Goal: Transaction & Acquisition: Book appointment/travel/reservation

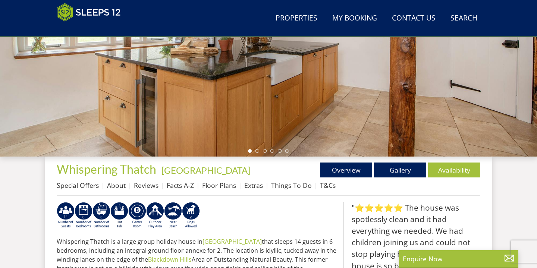
scroll to position [142, 0]
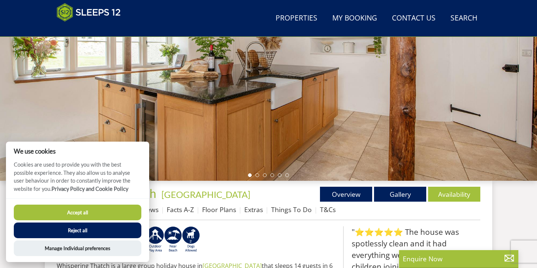
click at [70, 230] on button "Reject all" at bounding box center [78, 231] width 128 height 16
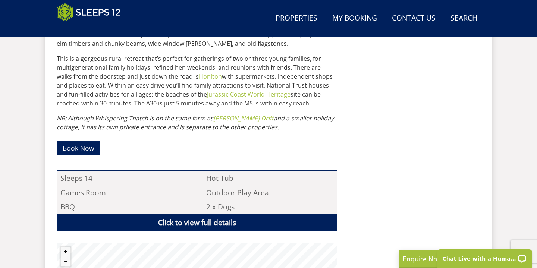
scroll to position [413, 0]
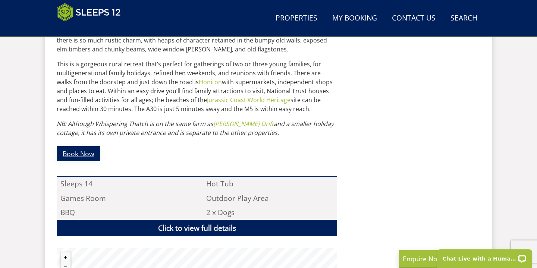
click at [88, 154] on link "Book Now" at bounding box center [79, 153] width 44 height 15
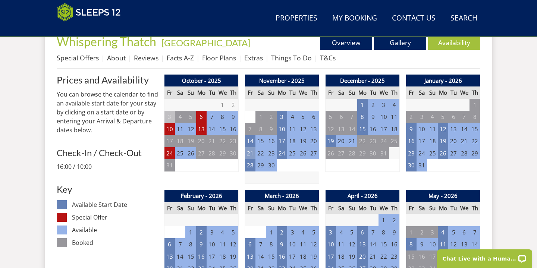
click at [249, 155] on td "21" at bounding box center [250, 153] width 10 height 12
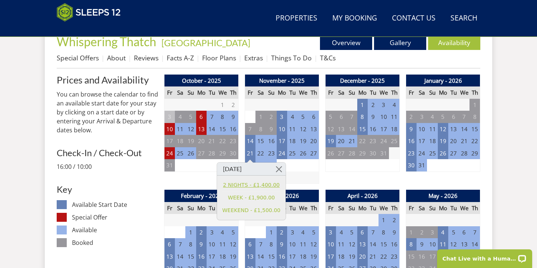
click at [241, 183] on link "2 NIGHTS - £1,400.00" at bounding box center [251, 185] width 58 height 8
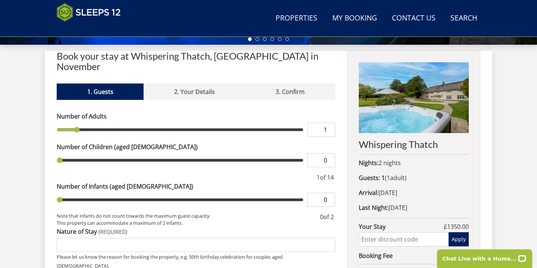
scroll to position [282, 0]
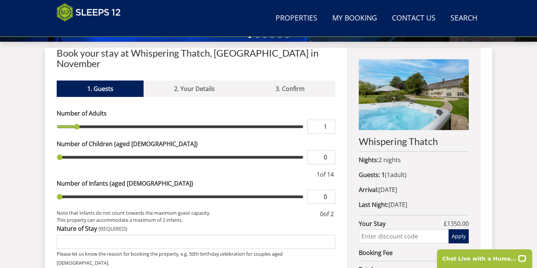
type input "2"
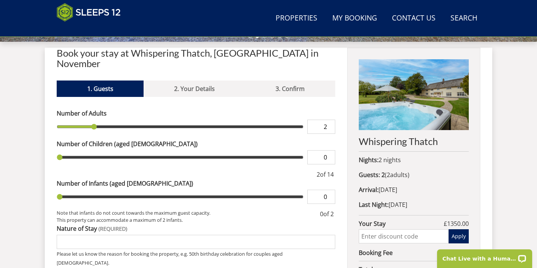
type input "3"
type input "4"
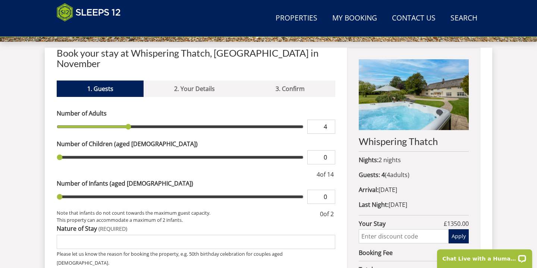
type input "5"
type input "6"
type input "7"
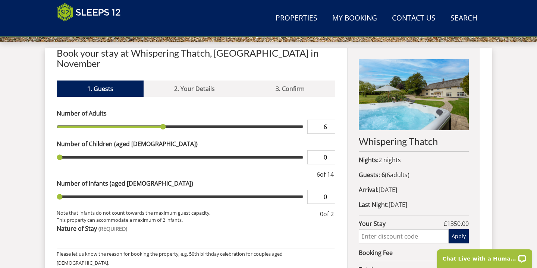
type input "7"
type input "8"
type input "9"
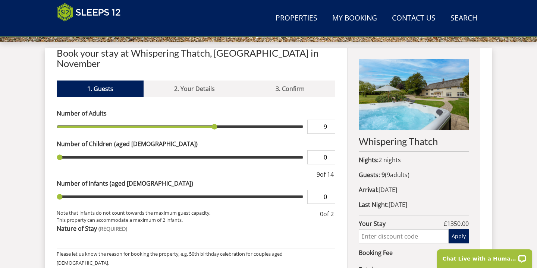
drag, startPoint x: 77, startPoint y: 116, endPoint x: 208, endPoint y: 112, distance: 130.9
type input "9"
click at [208, 120] on input "range" at bounding box center [180, 127] width 247 height 14
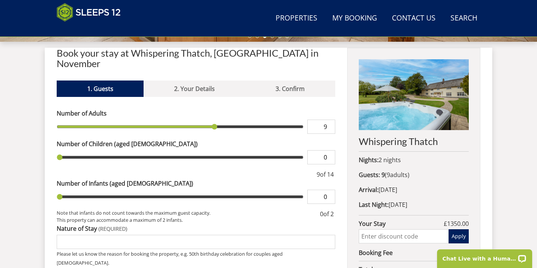
type input "1"
type input "2"
type input "3"
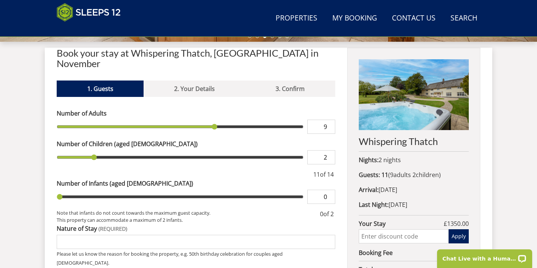
type input "3"
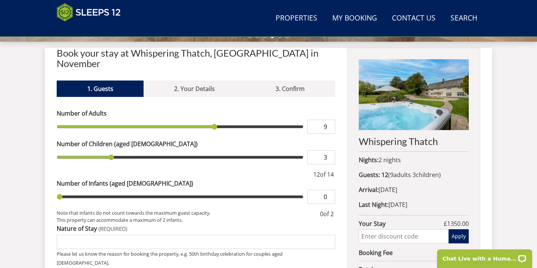
type input "4"
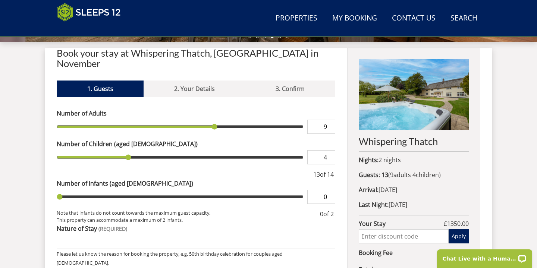
drag, startPoint x: 58, startPoint y: 147, endPoint x: 131, endPoint y: 145, distance: 72.3
type input "4"
click at [131, 150] on input "range" at bounding box center [180, 157] width 247 height 14
type input "1"
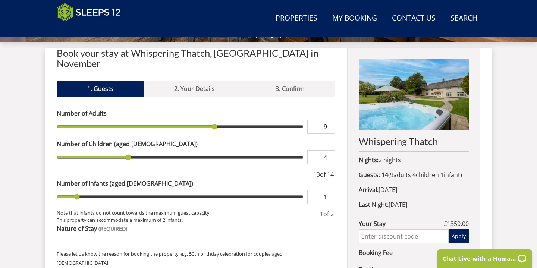
drag, startPoint x: 60, startPoint y: 187, endPoint x: 74, endPoint y: 187, distance: 13.8
type input "1"
click at [74, 190] on input "range" at bounding box center [180, 197] width 247 height 14
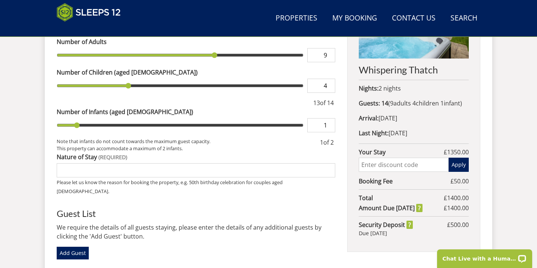
scroll to position [355, 0]
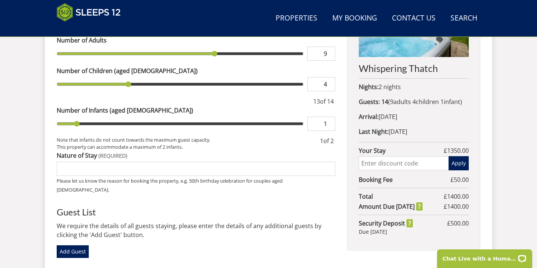
click at [79, 162] on input "Nature of Stay" at bounding box center [196, 169] width 279 height 14
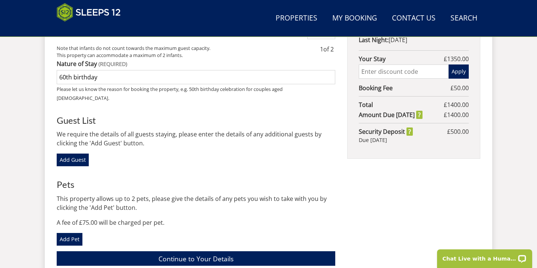
scroll to position [447, 0]
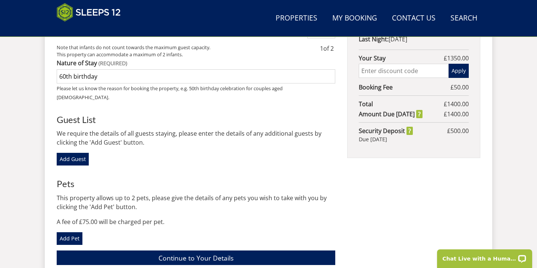
type input "60th birthday"
click at [423, 69] on input "text" at bounding box center [404, 71] width 90 height 14
type input "WinterWonder"
click at [459, 74] on button "Apply" at bounding box center [459, 71] width 20 height 14
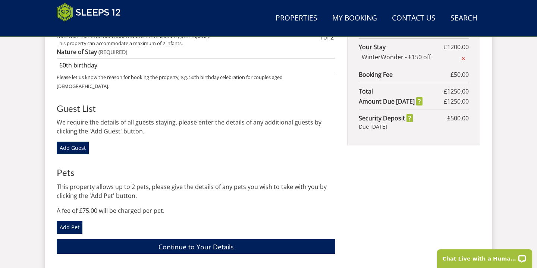
scroll to position [466, 0]
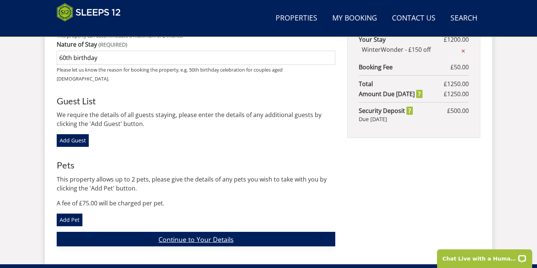
click at [168, 232] on link "Continue to Your Details" at bounding box center [196, 239] width 279 height 15
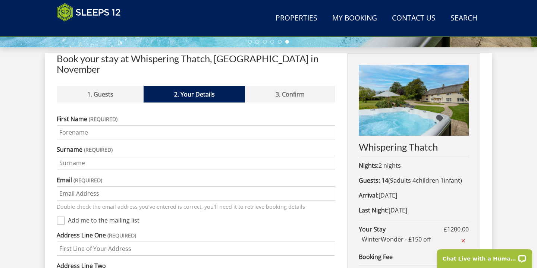
scroll to position [274, 0]
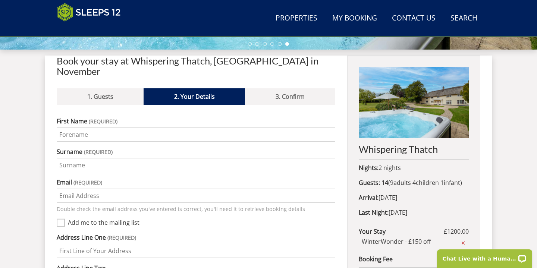
click at [107, 128] on input "First Name" at bounding box center [196, 135] width 279 height 14
type input "Conor"
type input "Stacey"
type input "[EMAIL_ADDRESS][DOMAIN_NAME]"
type input "77 Edmunds House"
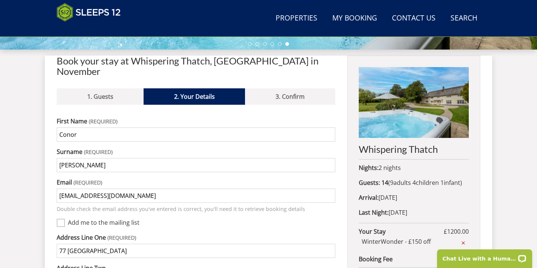
type input "Bollo Lane"
type input "London"
type input "W4 5HA"
type input "07594315038"
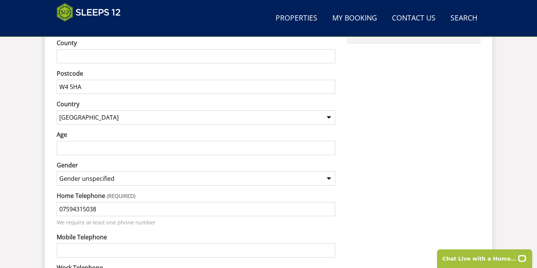
scroll to position [561, 0]
click at [102, 140] on input "Age" at bounding box center [196, 147] width 279 height 14
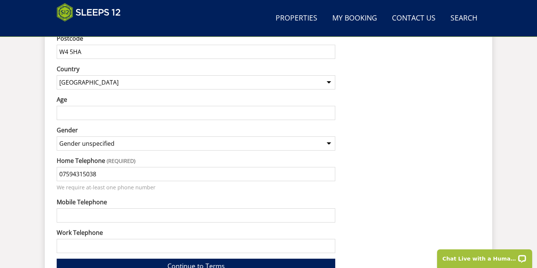
click at [122, 136] on select "Gender unspecified Gender male Gender female" at bounding box center [196, 143] width 279 height 14
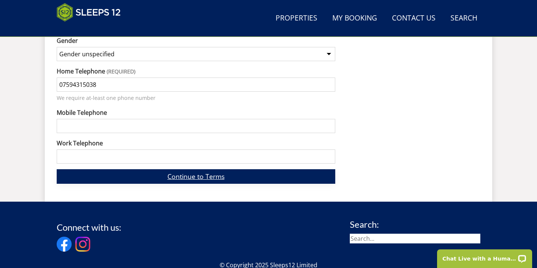
click at [119, 170] on link "Continue to Terms" at bounding box center [196, 176] width 279 height 15
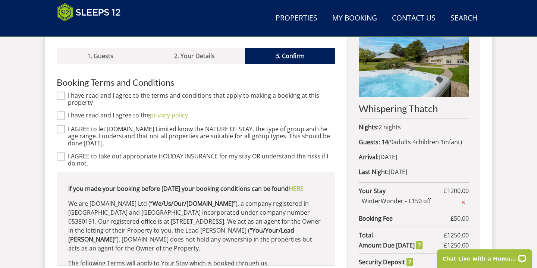
scroll to position [305, 0]
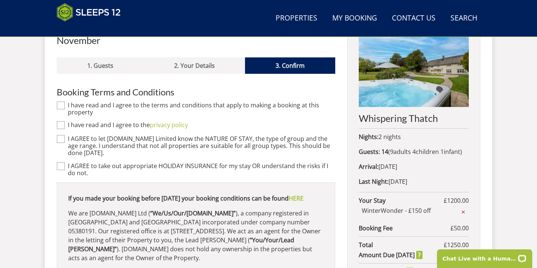
click at [67, 102] on div "I have read and I agree to the terms and conditions that apply to making a book…" at bounding box center [196, 109] width 279 height 14
click at [63, 101] on input "I have read and I agree to the terms and conditions that apply to making a book…" at bounding box center [61, 105] width 8 height 8
checkbox input "true"
click at [59, 121] on input "I have read and I agree to the privacy policy" at bounding box center [61, 125] width 8 height 8
checkbox input "true"
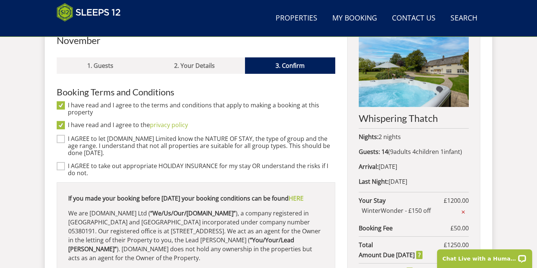
click at [62, 135] on input "I AGREE to let Sleeps12.com Limited know the NATURE OF STAY, the type of group …" at bounding box center [61, 139] width 8 height 8
checkbox input "true"
click at [60, 162] on input "I AGREE to take out appropriate HOLIDAY INSURANCE for my stay OR understand the…" at bounding box center [61, 166] width 8 height 8
checkbox input "true"
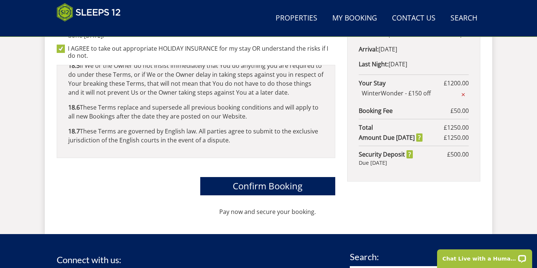
scroll to position [4299, 0]
click at [240, 180] on span "Confirm Booking" at bounding box center [268, 186] width 70 height 12
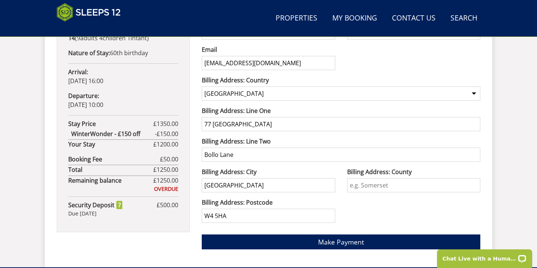
scroll to position [500, 0]
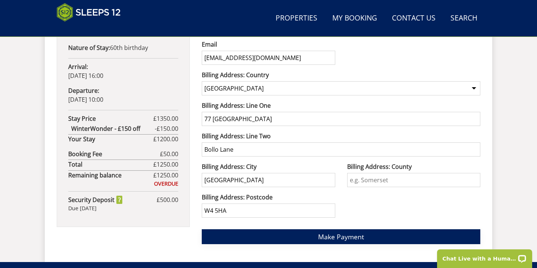
click at [243, 238] on button "Make Payment" at bounding box center [341, 236] width 279 height 15
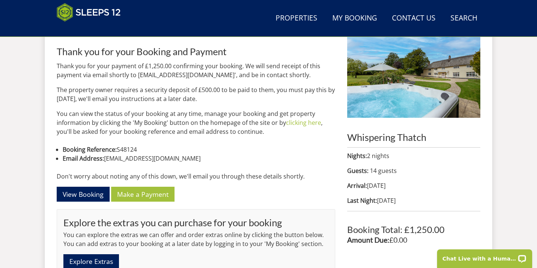
scroll to position [306, 0]
